Goal: Task Accomplishment & Management: Complete application form

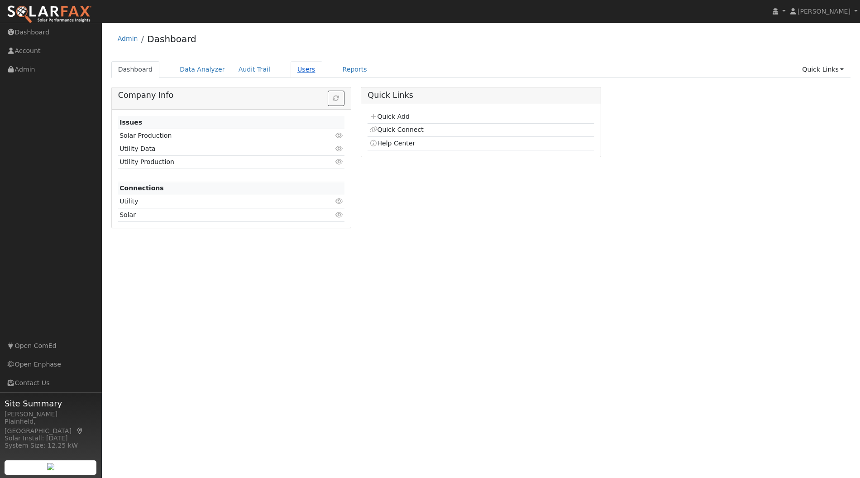
click at [291, 67] on link "Users" at bounding box center [307, 69] width 32 height 17
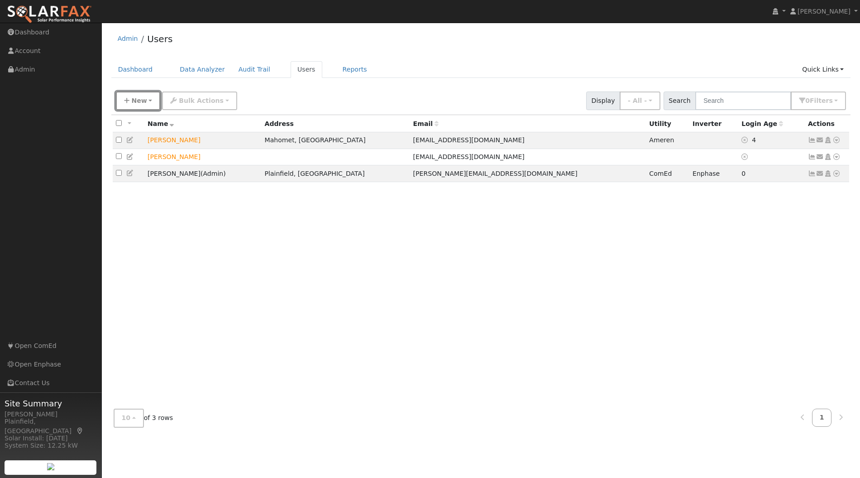
click at [146, 106] on button "New" at bounding box center [138, 100] width 45 height 19
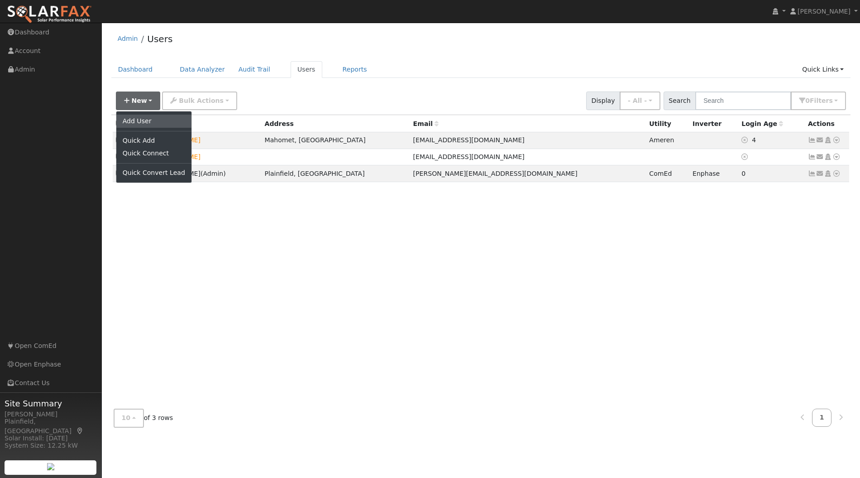
click at [150, 124] on link "Add User" at bounding box center [153, 121] width 75 height 13
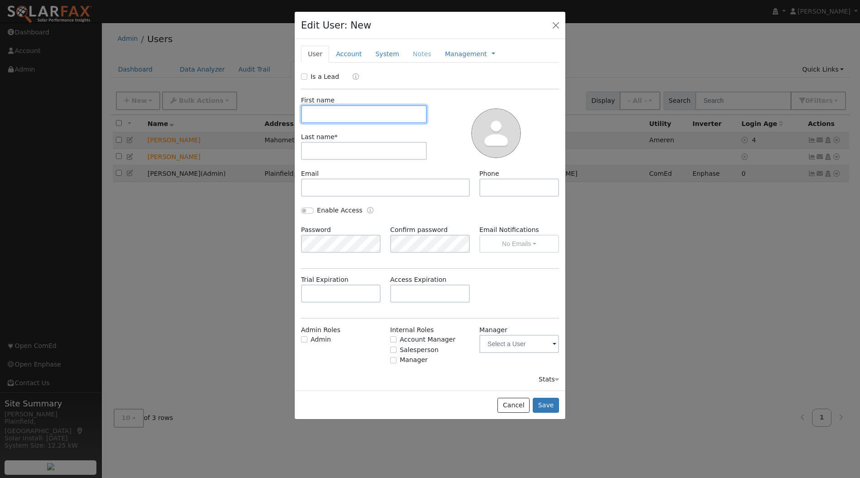
paste input "[PERSON_NAME]"
type input "[PERSON_NAME]"
paste input "[PERSON_NAME]"
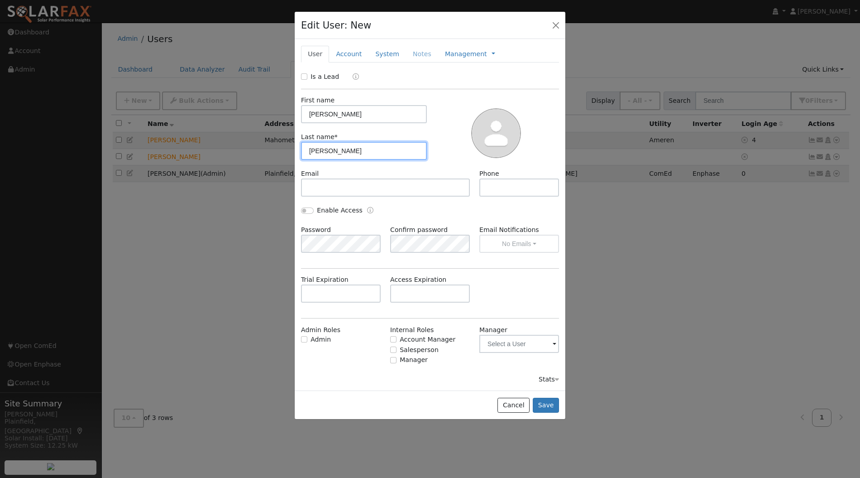
click at [329, 153] on input "[PERSON_NAME]" at bounding box center [364, 151] width 126 height 18
type input "West"
click at [370, 112] on input "[PERSON_NAME]" at bounding box center [364, 114] width 126 height 18
type input "[PERSON_NAME]"
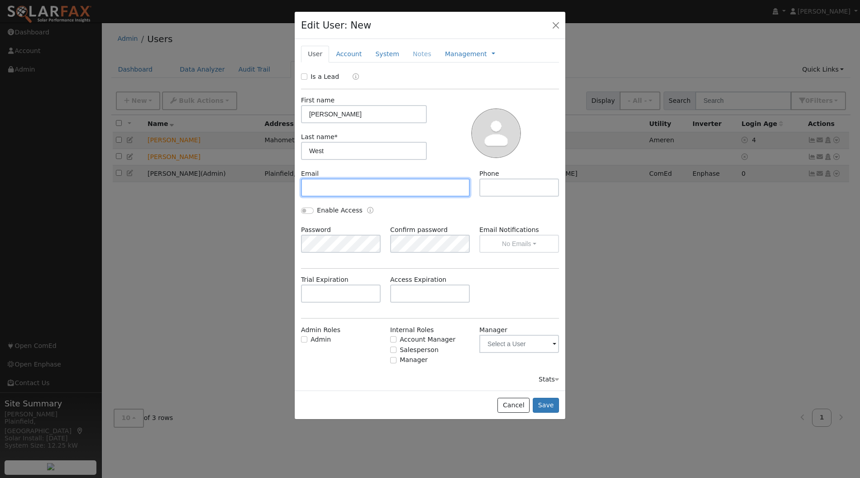
paste input "[EMAIL_ADDRESS][DOMAIN_NAME]"
type input "[EMAIL_ADDRESS][DOMAIN_NAME]"
click at [499, 176] on div "Phone" at bounding box center [519, 183] width 89 height 28
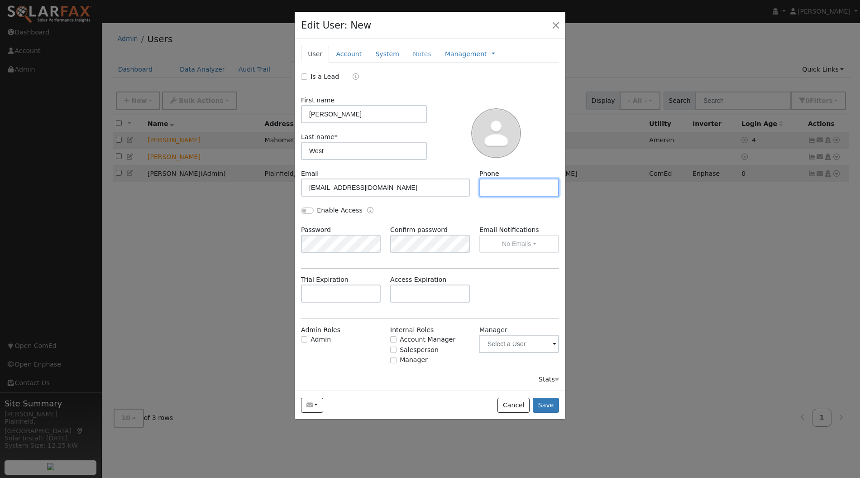
click at [500, 182] on input "text" at bounding box center [520, 187] width 80 height 18
paste input "[PHONE_NUMBER]"
type input "[PHONE_NUMBER]"
click at [346, 52] on link "Account" at bounding box center [348, 54] width 39 height 17
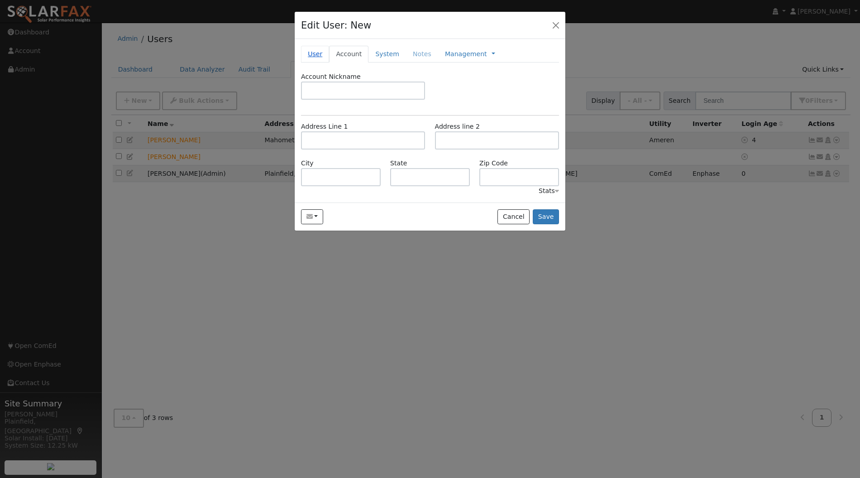
click at [312, 50] on link "User" at bounding box center [315, 54] width 28 height 17
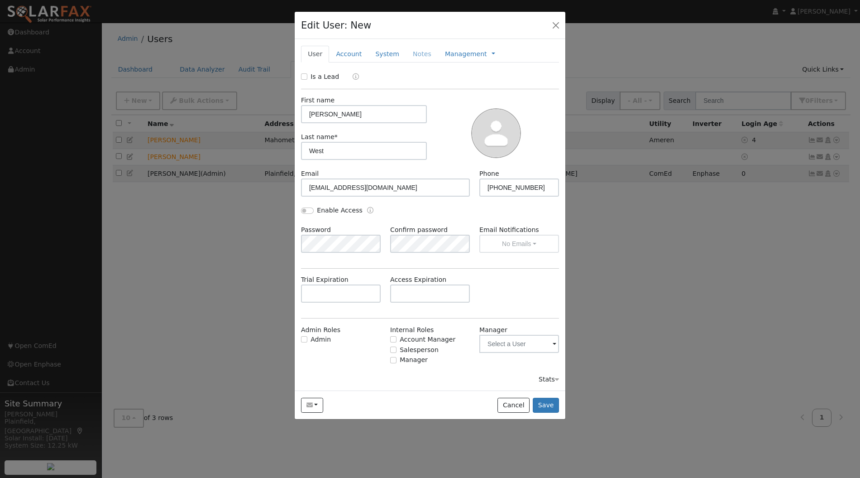
click at [300, 74] on div "Is a Lead" at bounding box center [431, 77] width 268 height 10
click at [305, 75] on input "Is a Lead" at bounding box center [304, 76] width 6 height 6
checkbox input "true"
click at [363, 49] on link "Account" at bounding box center [348, 54] width 39 height 17
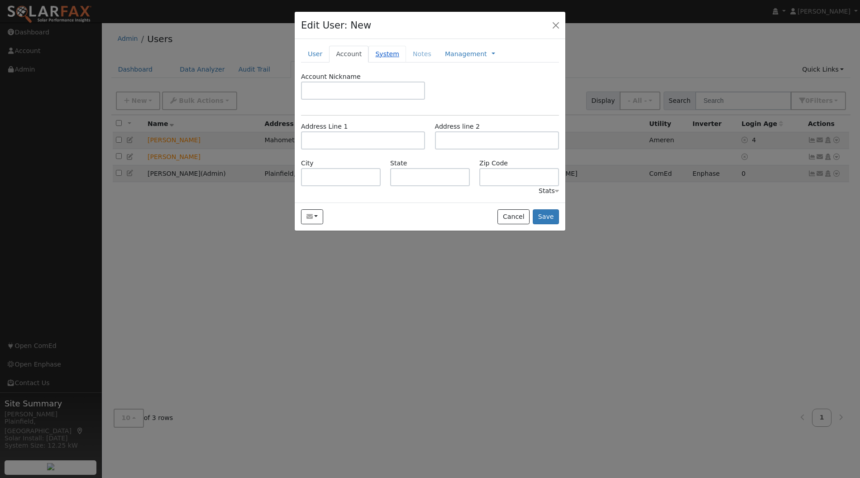
click at [395, 51] on link "System" at bounding box center [388, 54] width 38 height 17
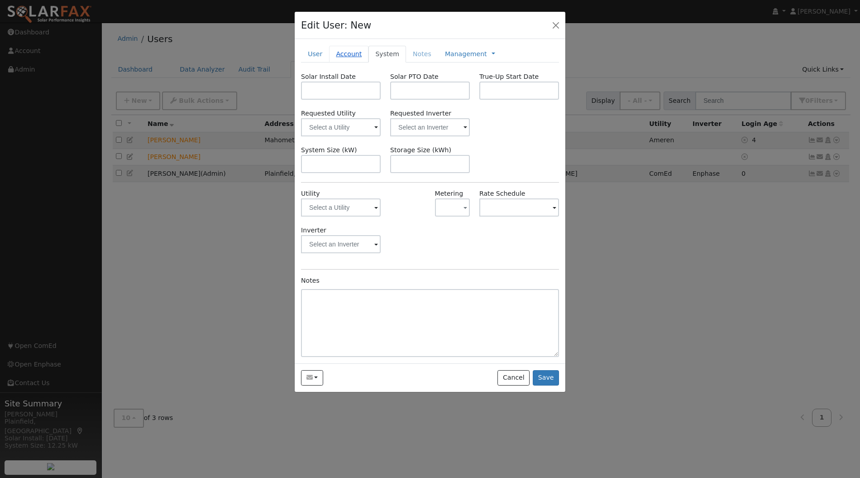
click at [351, 54] on link "Account" at bounding box center [348, 54] width 39 height 17
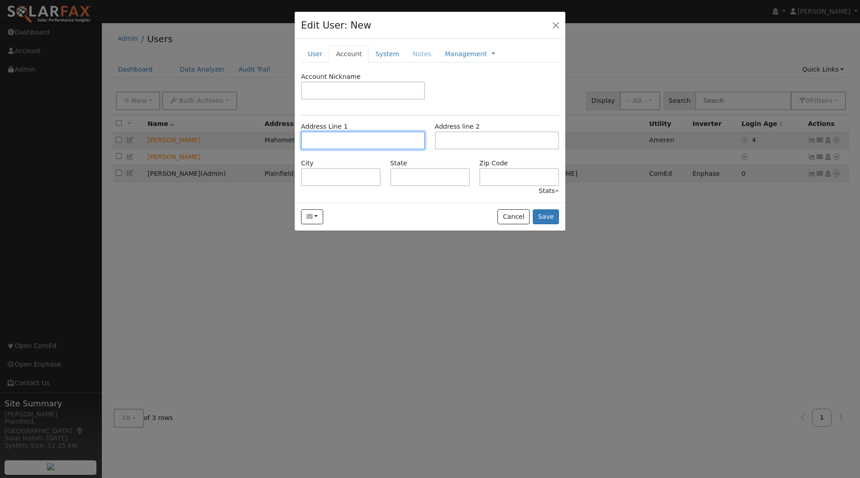
paste input "[STREET_ADDRESS][PERSON_NAME]"
type input "[STREET_ADDRESS][PERSON_NAME]"
type input "Lansing"
type input "IL"
type input "60438"
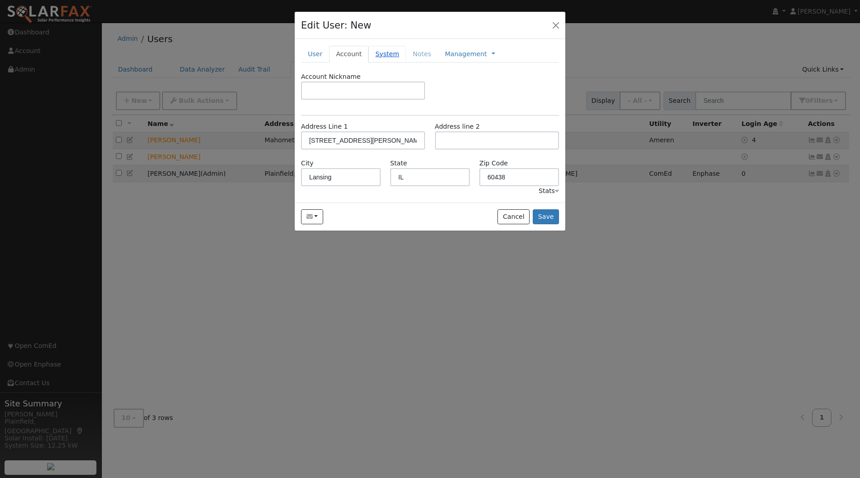
click at [385, 55] on link "System" at bounding box center [388, 54] width 38 height 17
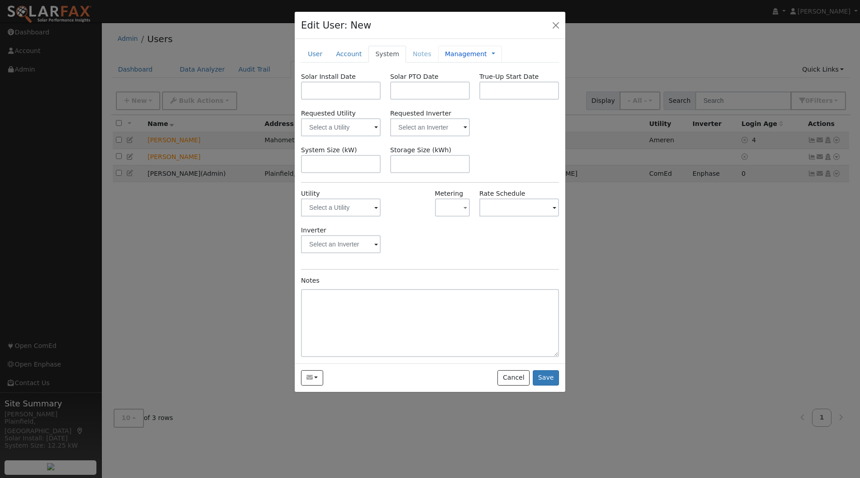
click at [460, 50] on link "Management" at bounding box center [466, 54] width 42 height 10
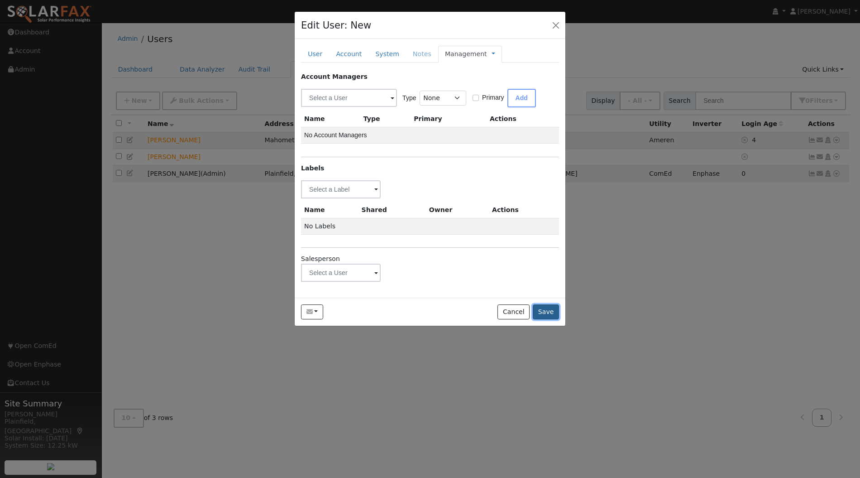
click at [555, 315] on button "Save" at bounding box center [546, 311] width 26 height 15
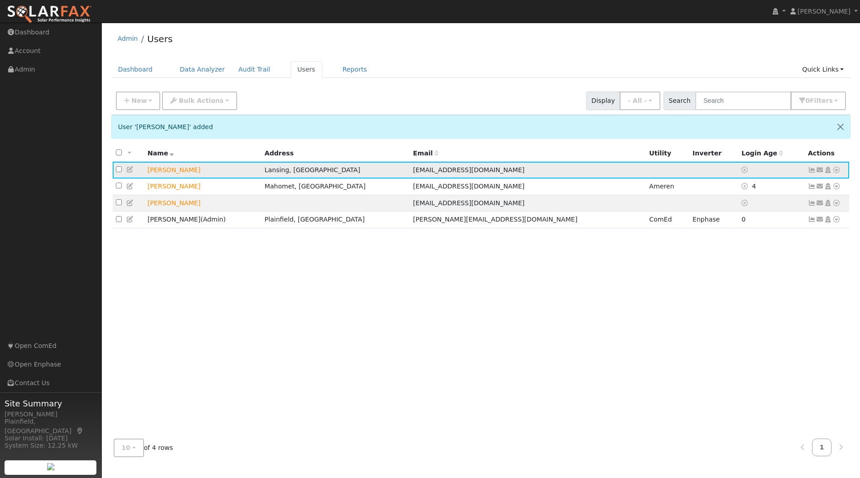
click at [821, 168] on icon at bounding box center [820, 170] width 8 height 6
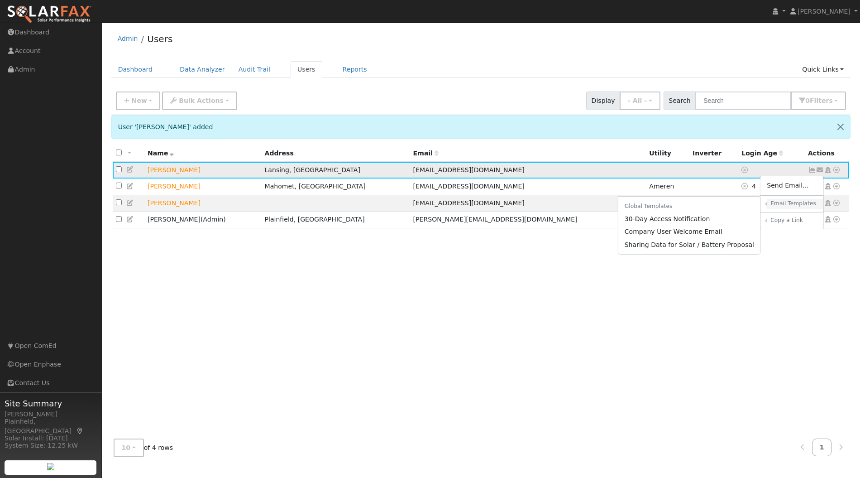
click at [770, 204] on link "Email Templates" at bounding box center [796, 204] width 56 height 10
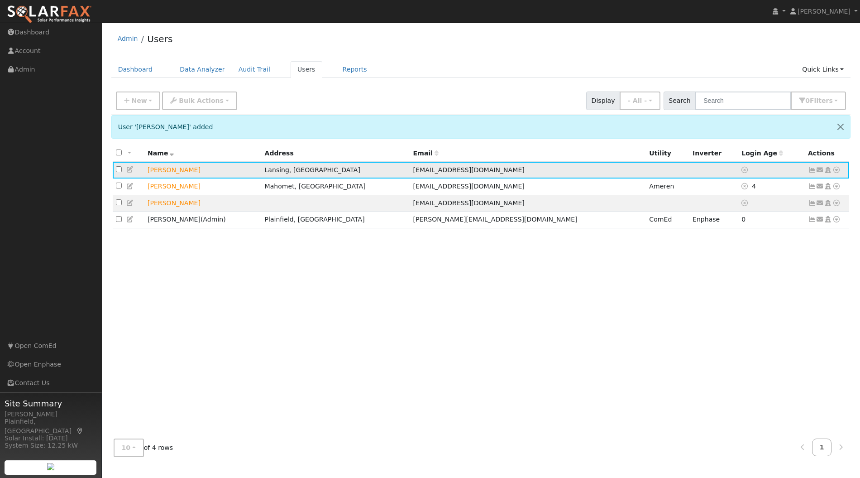
click at [820, 167] on icon at bounding box center [820, 170] width 8 height 6
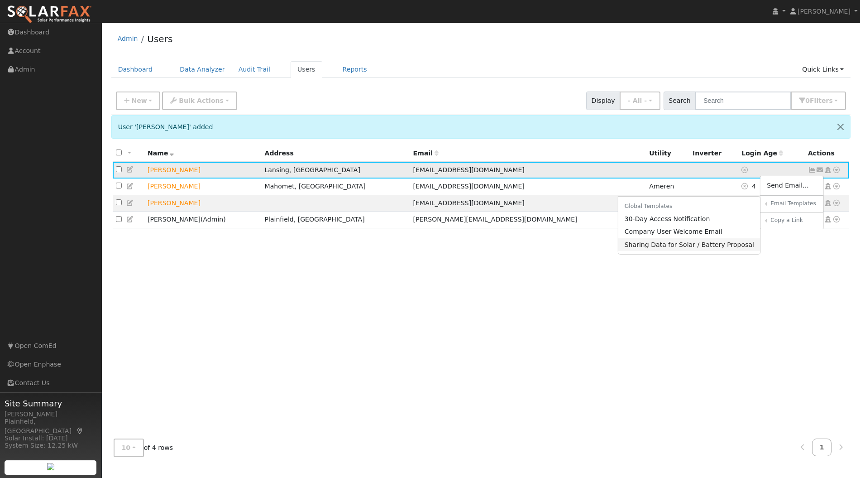
click at [719, 239] on link "Sharing Data for Solar / Battery Proposal" at bounding box center [690, 244] width 143 height 13
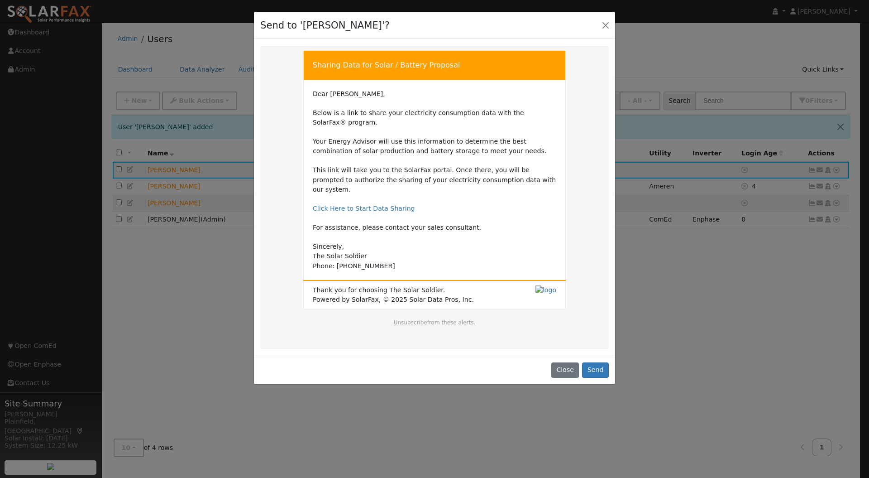
click at [340, 131] on td "Dear [PERSON_NAME], Below is a link to share your electricity consumption data …" at bounding box center [435, 180] width 244 height 182
click at [327, 133] on td "Dear [PERSON_NAME], Below is a link to share your electricity consumption data …" at bounding box center [435, 180] width 244 height 182
click at [597, 362] on button "Send" at bounding box center [595, 369] width 27 height 15
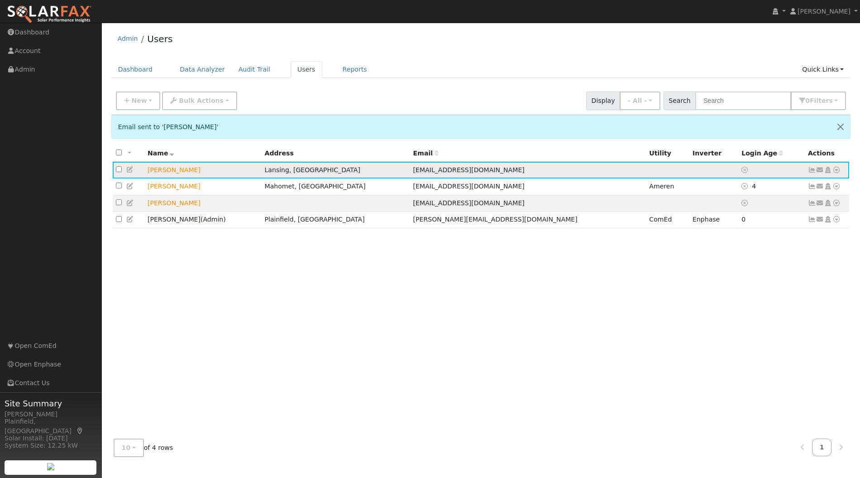
click at [820, 168] on icon at bounding box center [820, 170] width 8 height 6
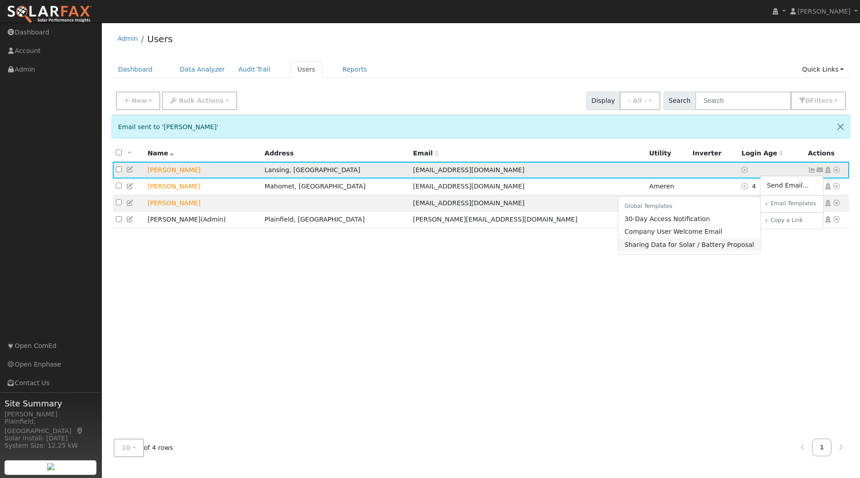
click at [705, 241] on link "Sharing Data for Solar / Battery Proposal" at bounding box center [690, 244] width 143 height 13
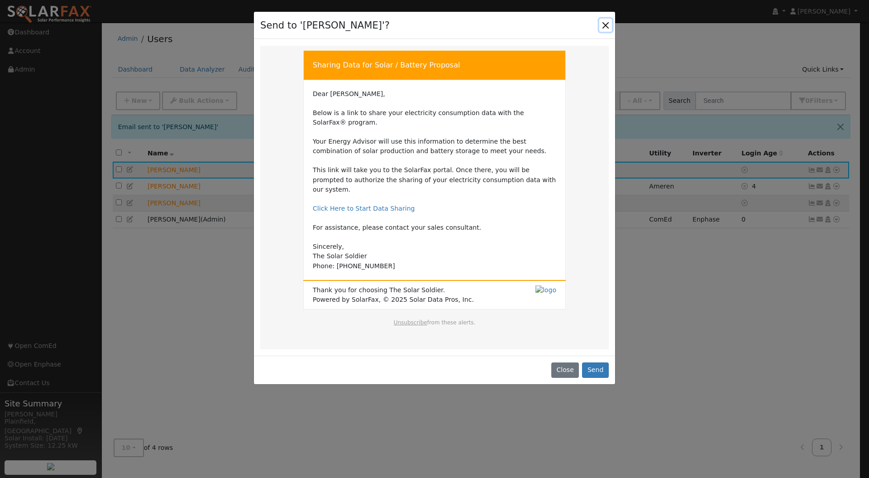
click at [608, 23] on button "Close" at bounding box center [606, 25] width 13 height 13
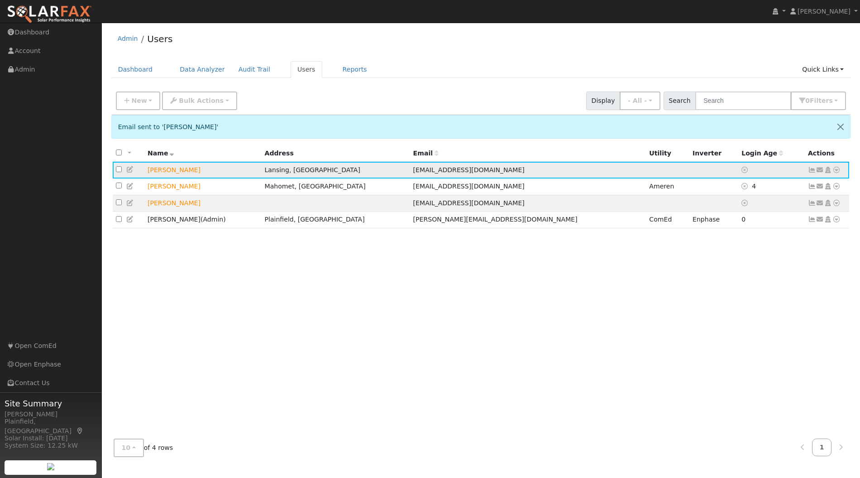
click at [838, 169] on icon at bounding box center [837, 170] width 8 height 6
click at [813, 167] on icon at bounding box center [812, 170] width 8 height 6
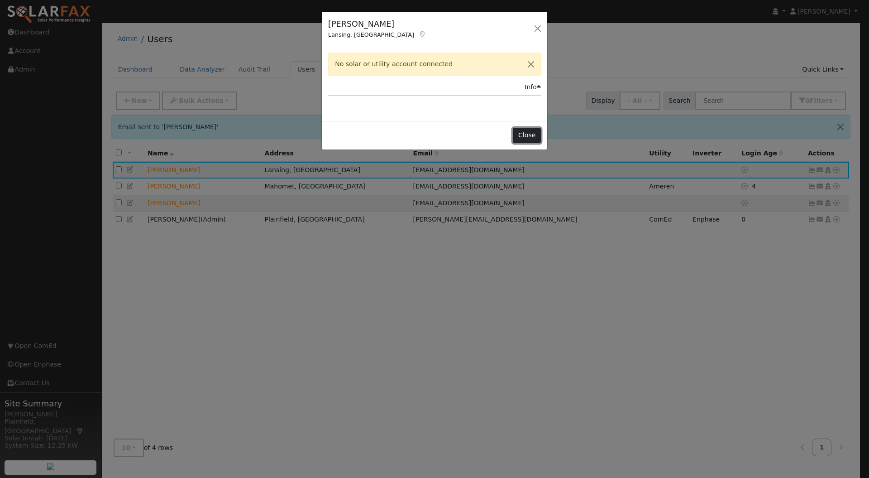
click at [527, 135] on button "Close" at bounding box center [527, 135] width 28 height 15
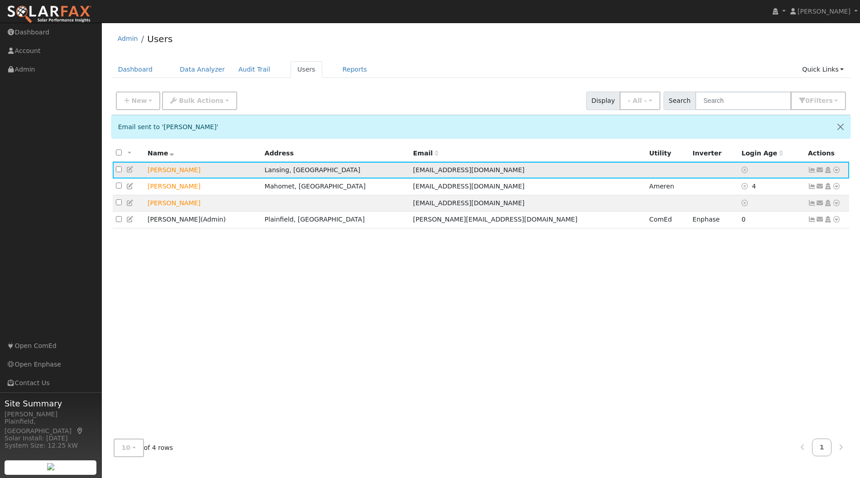
click at [823, 172] on icon at bounding box center [820, 170] width 8 height 6
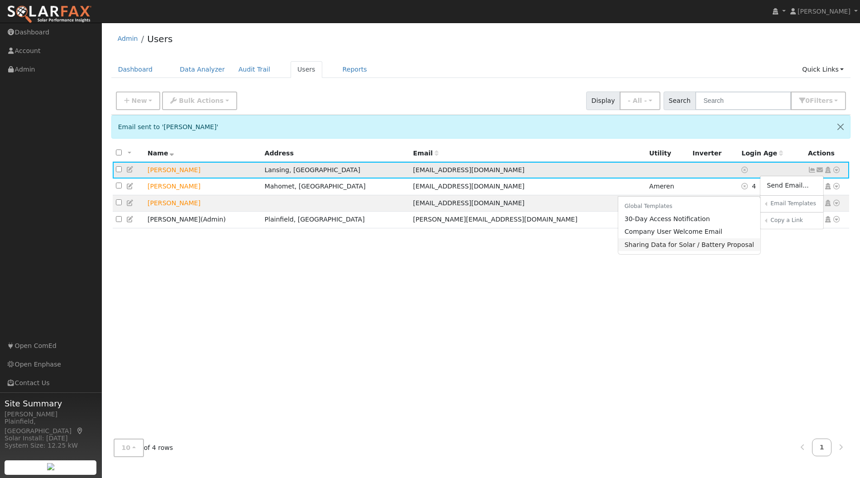
click at [698, 245] on link "Sharing Data for Solar / Battery Proposal" at bounding box center [690, 244] width 143 height 13
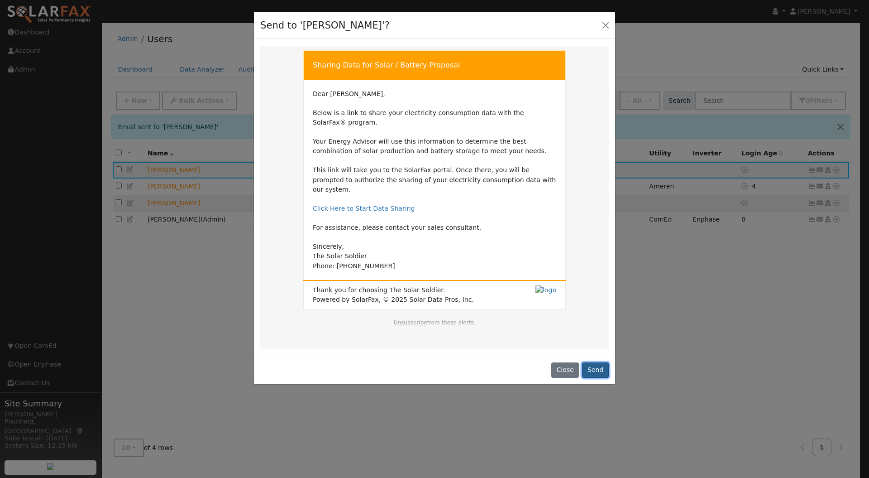
click at [592, 362] on button "Send" at bounding box center [595, 369] width 27 height 15
